Goal: Obtain resource: Download file/media

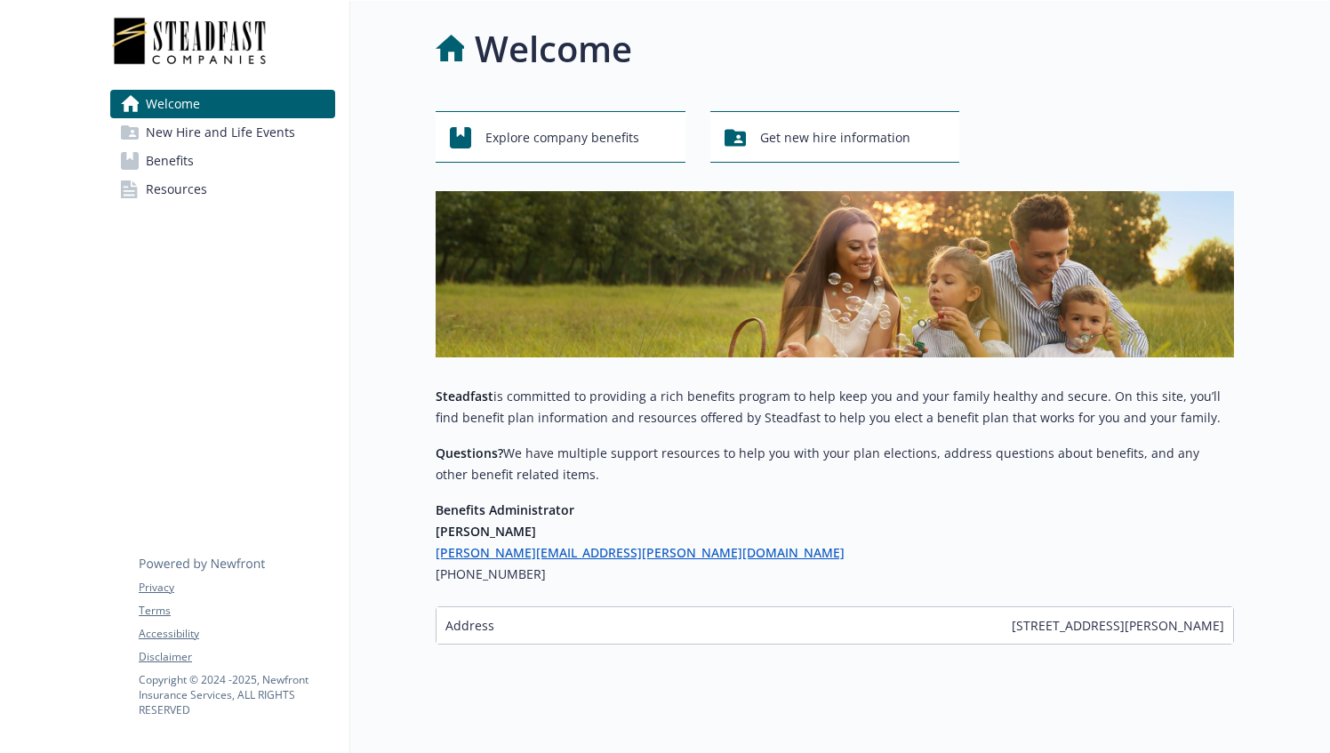
click at [217, 170] on link "Benefits" at bounding box center [222, 161] width 225 height 28
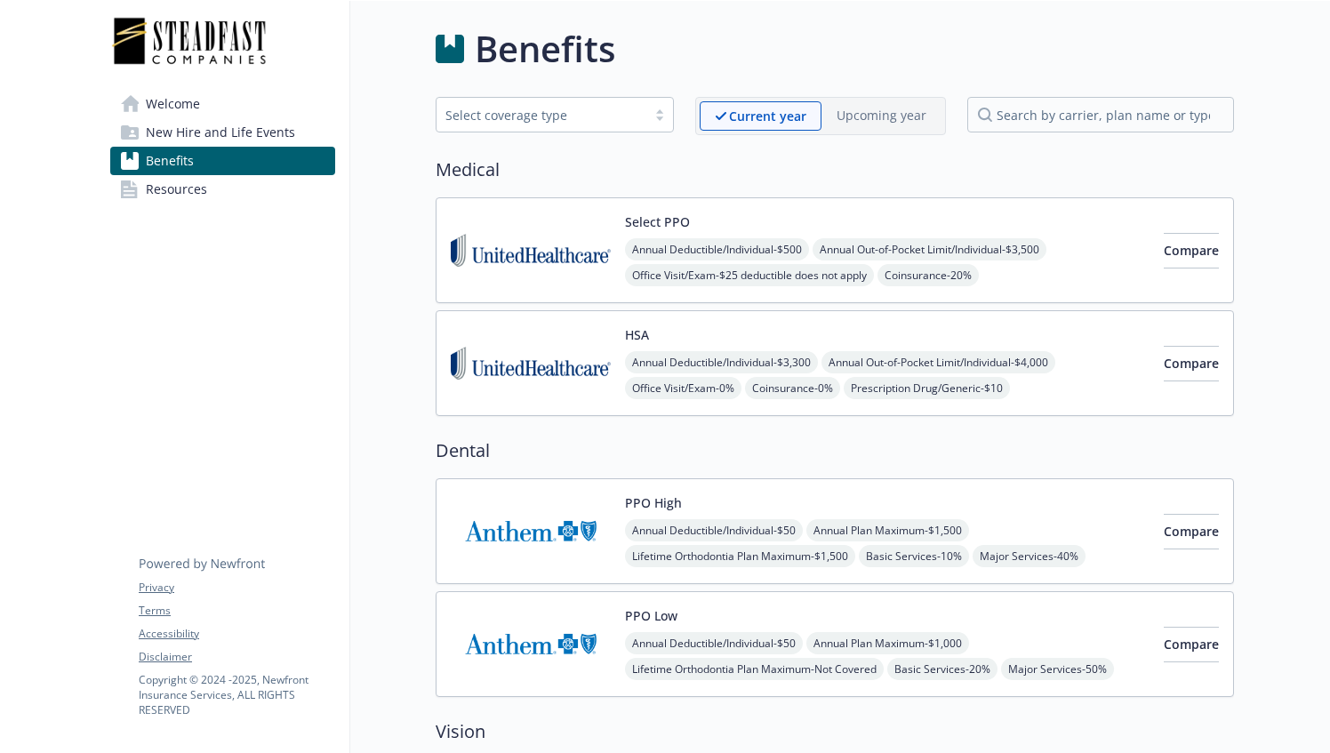
click at [175, 185] on span "Resources" at bounding box center [176, 189] width 61 height 28
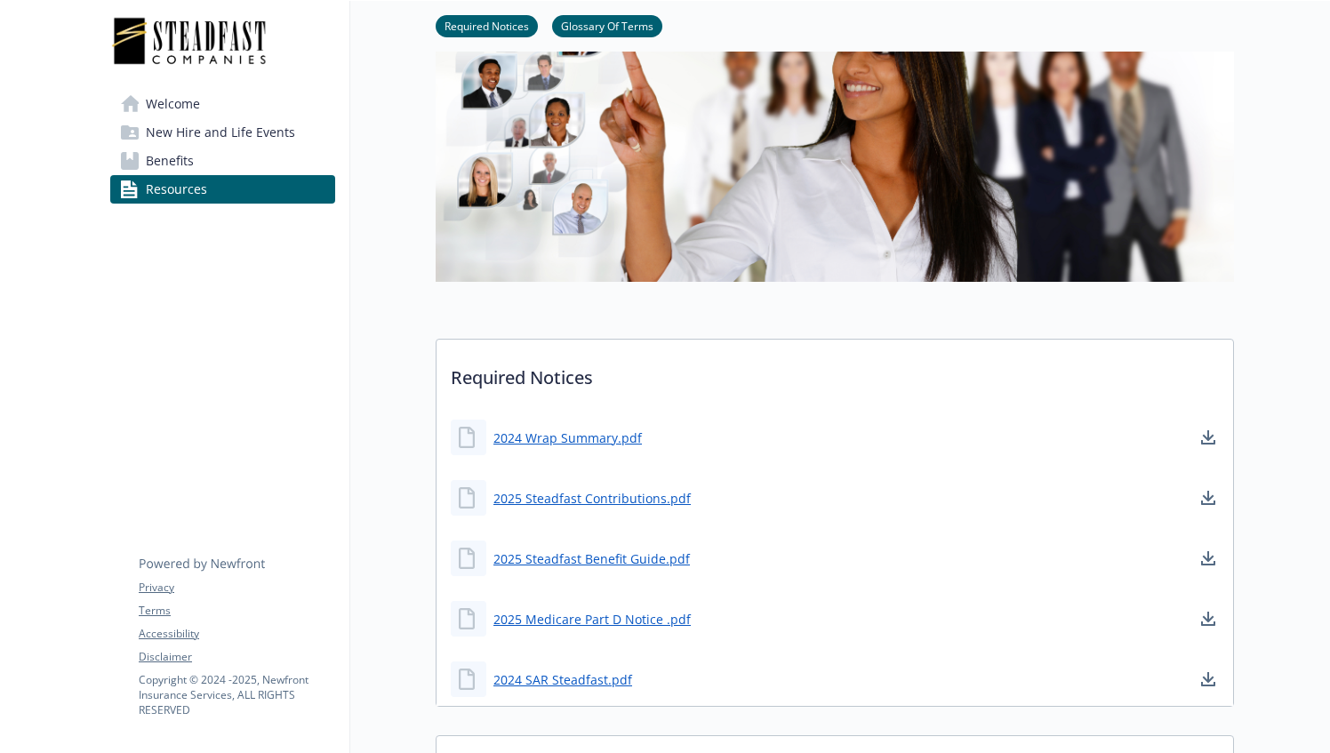
scroll to position [357, 0]
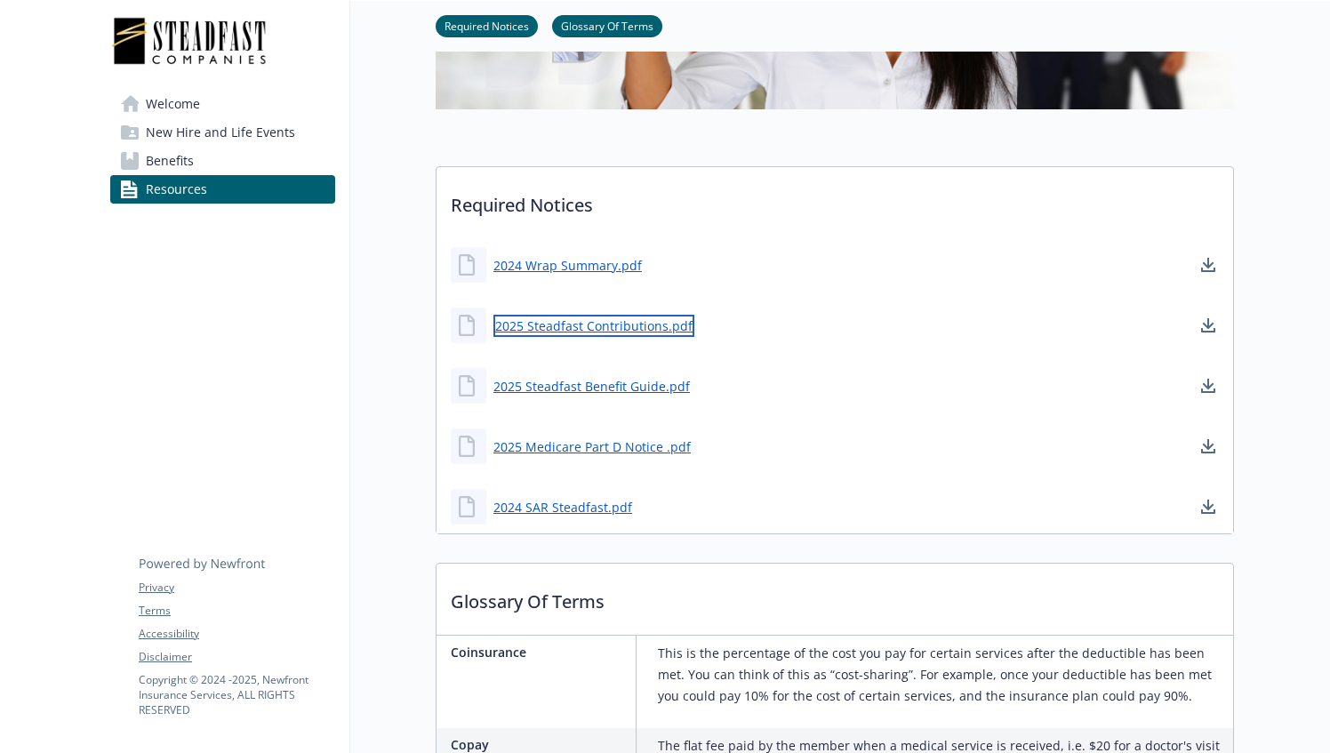
click at [578, 323] on link "2025 Steadfast Contributions.pdf" at bounding box center [593, 326] width 201 height 22
